Goal: Information Seeking & Learning: Learn about a topic

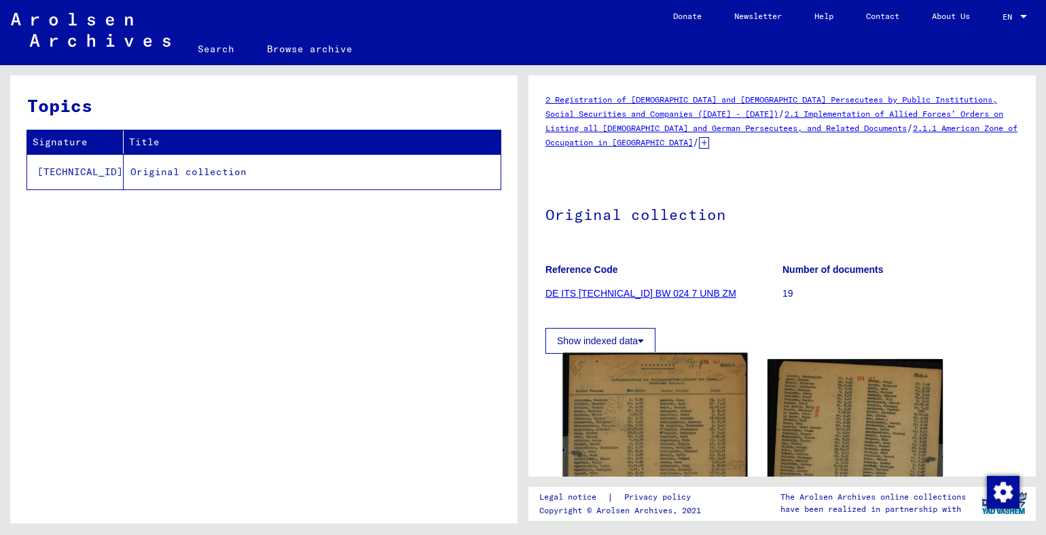
click at [615, 431] on img at bounding box center [655, 482] width 184 height 258
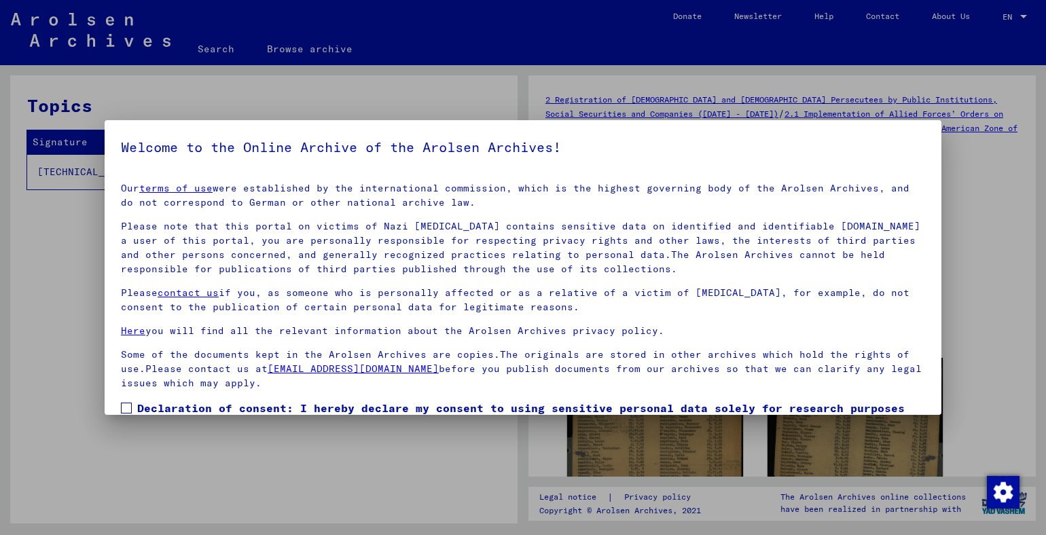
scroll to position [83, 0]
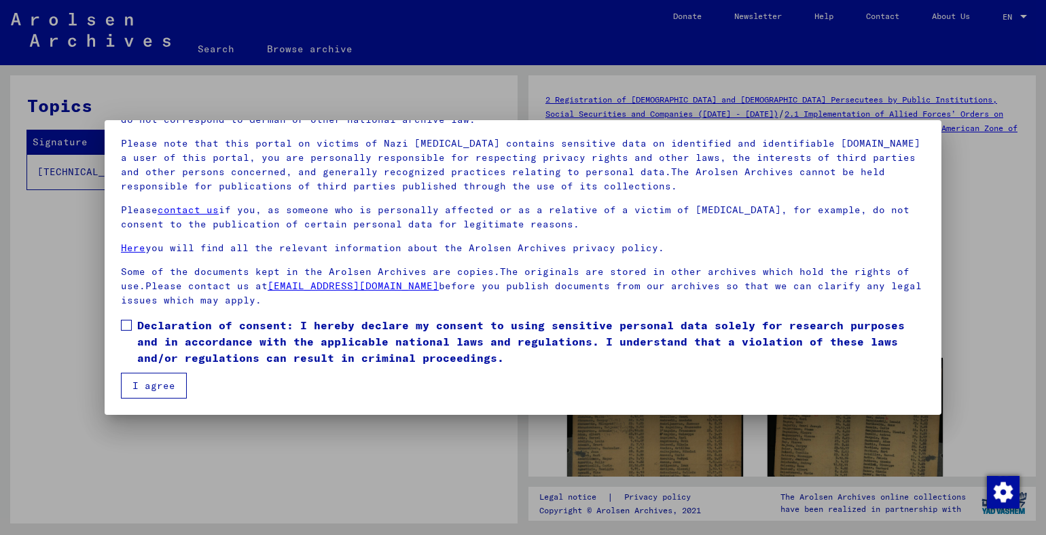
click at [162, 386] on button "I agree" at bounding box center [154, 386] width 66 height 26
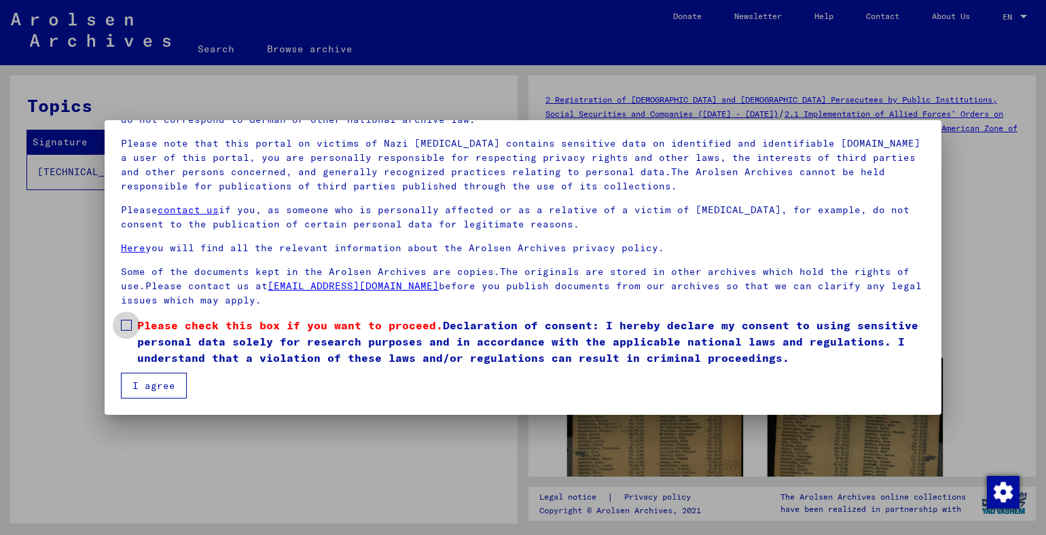
drag, startPoint x: 122, startPoint y: 317, endPoint x: 121, endPoint y: 336, distance: 18.4
click at [122, 319] on label "Please check this box if you want to proceed. Declaration of consent: I hereby …" at bounding box center [523, 341] width 804 height 49
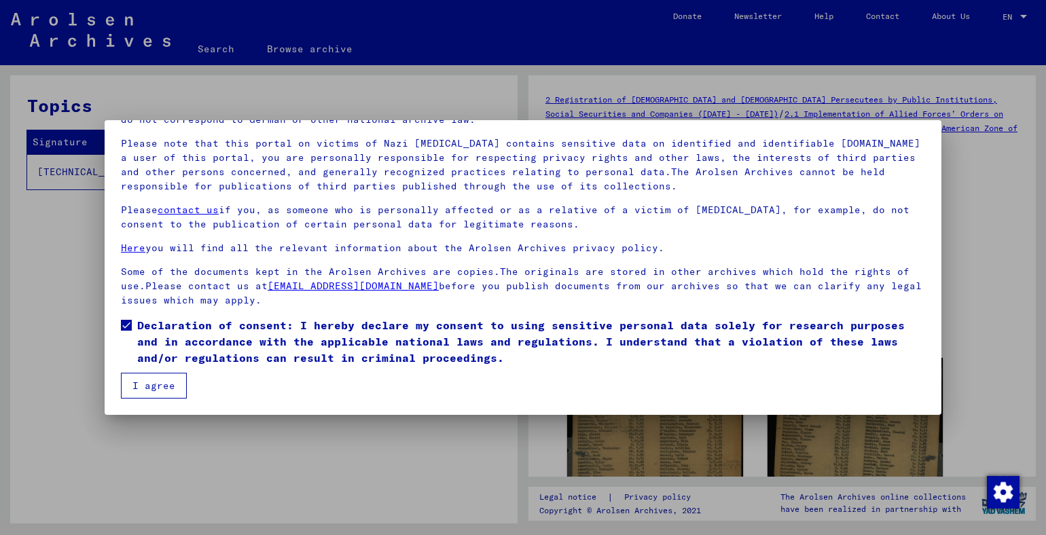
click at [155, 390] on button "I agree" at bounding box center [154, 386] width 66 height 26
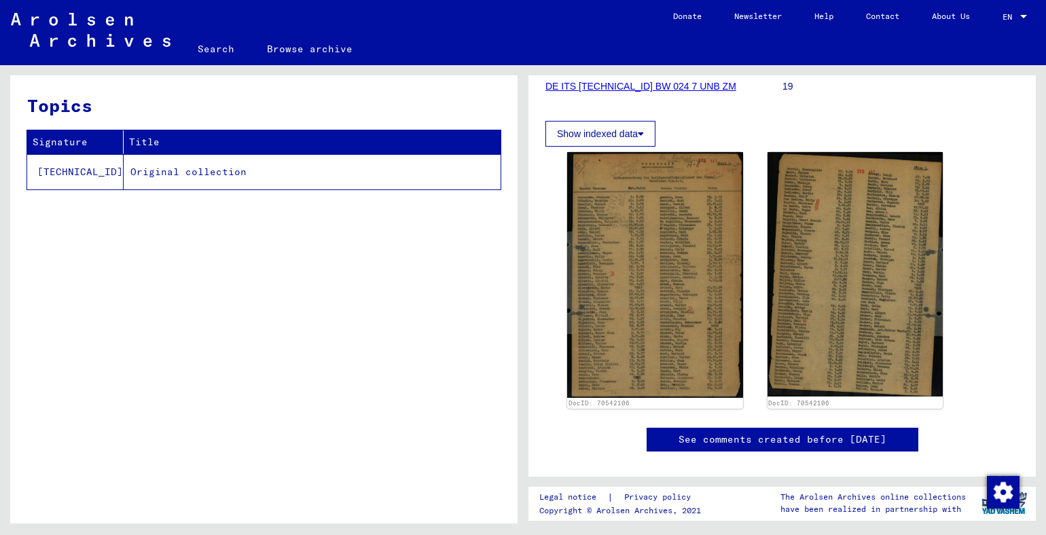
scroll to position [207, 0]
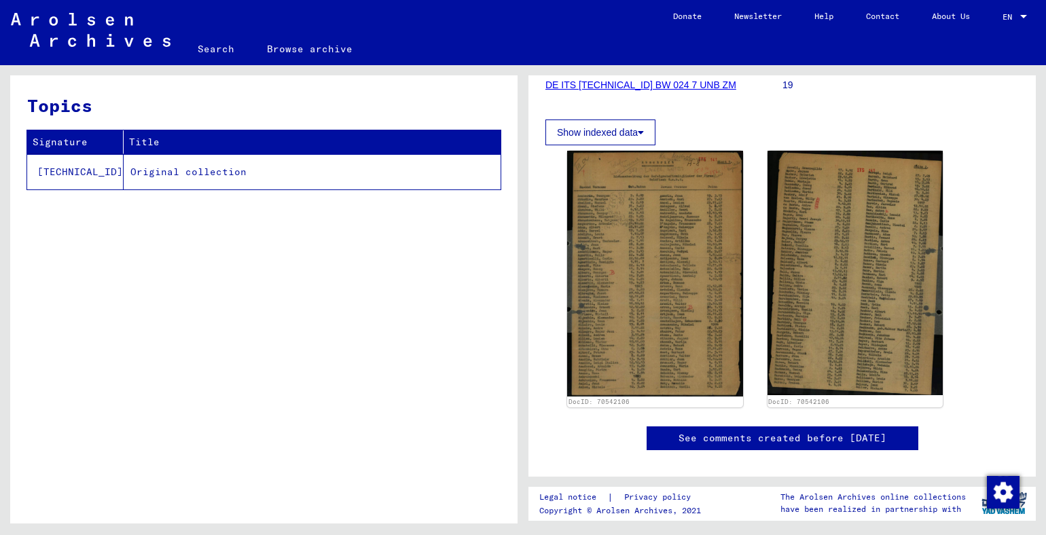
click at [847, 435] on link "See comments created before [DATE]" at bounding box center [783, 438] width 208 height 14
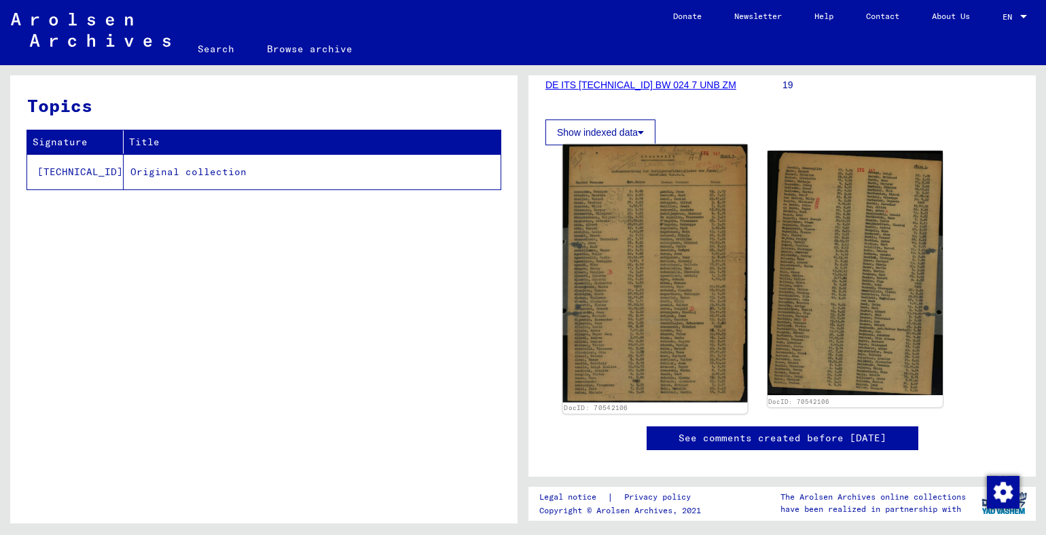
click at [633, 313] on img at bounding box center [655, 274] width 184 height 258
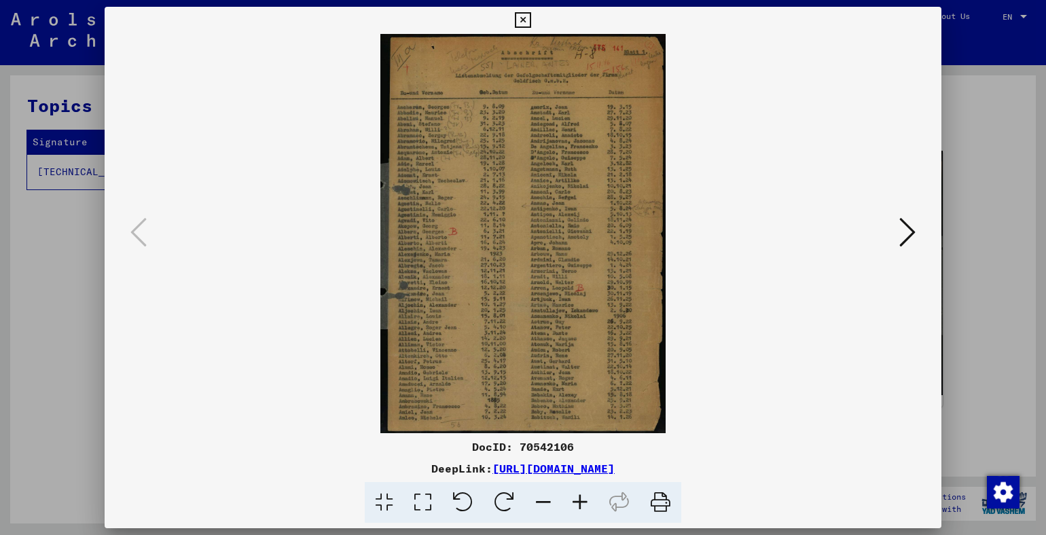
click at [901, 237] on icon at bounding box center [907, 232] width 16 height 33
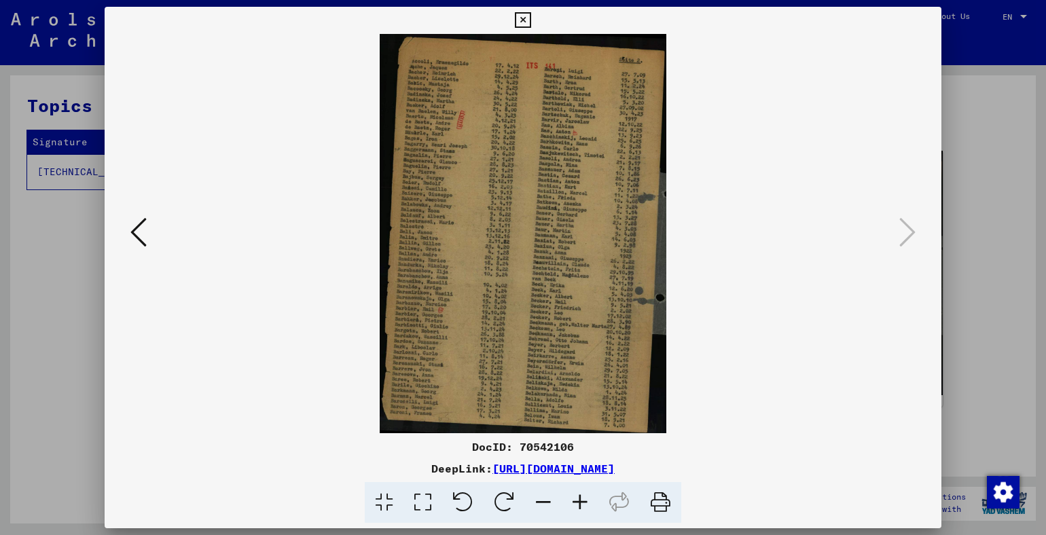
click at [410, 204] on img at bounding box center [523, 233] width 745 height 399
click at [511, 467] on link "[URL][DOMAIN_NAME]" at bounding box center [554, 469] width 122 height 14
